Goal: Task Accomplishment & Management: Use online tool/utility

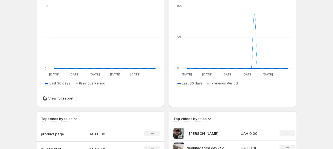
scroll to position [82, 0]
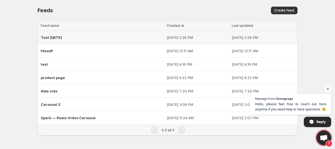
click at [61, 36] on span "Test [DATE]" at bounding box center [51, 37] width 21 height 4
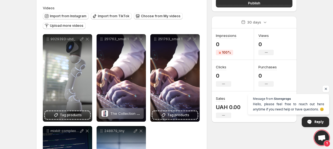
scroll to position [46, 0]
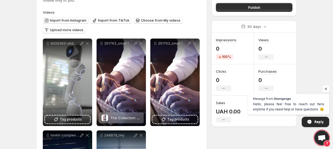
click at [326, 89] on span "Open chat" at bounding box center [325, 89] width 7 height 7
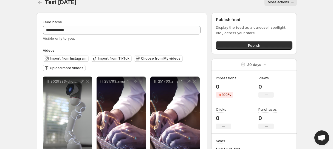
scroll to position [0, 0]
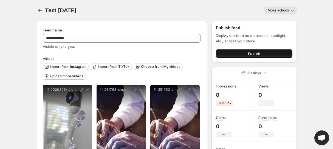
click at [254, 53] on span "Publish" at bounding box center [254, 53] width 12 height 5
